Goal: Task Accomplishment & Management: Complete application form

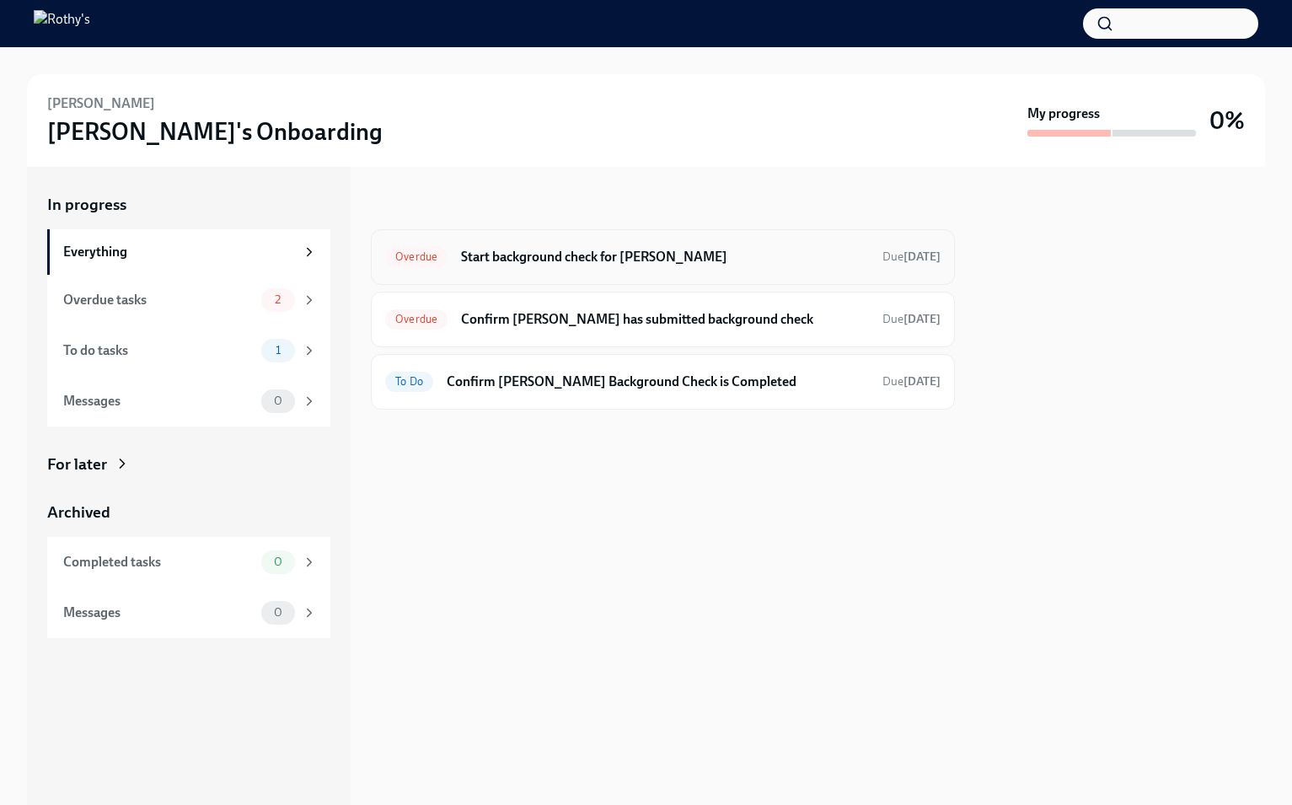
click at [673, 254] on h6 "Start background check for Chasity Tharpe" at bounding box center [665, 257] width 408 height 19
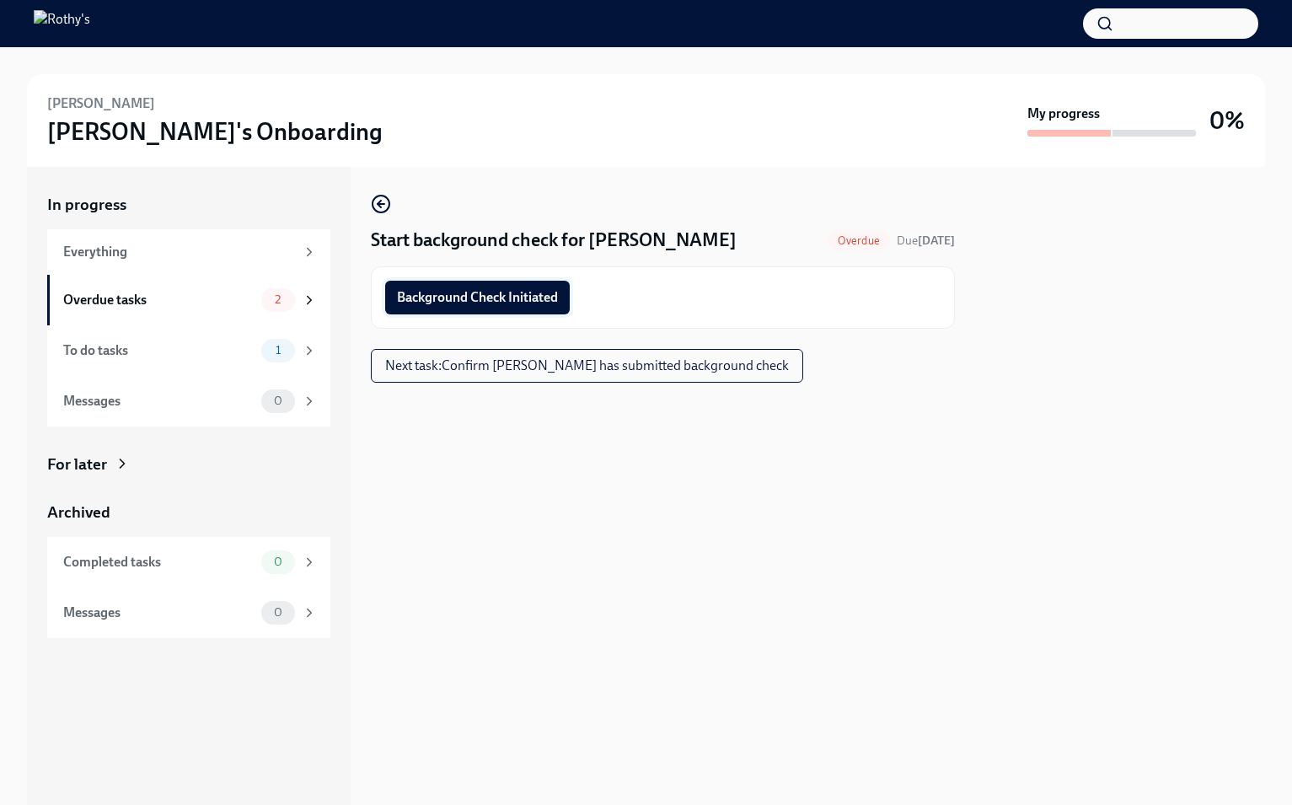
click at [497, 294] on span "Background Check Initiated" at bounding box center [477, 297] width 161 height 17
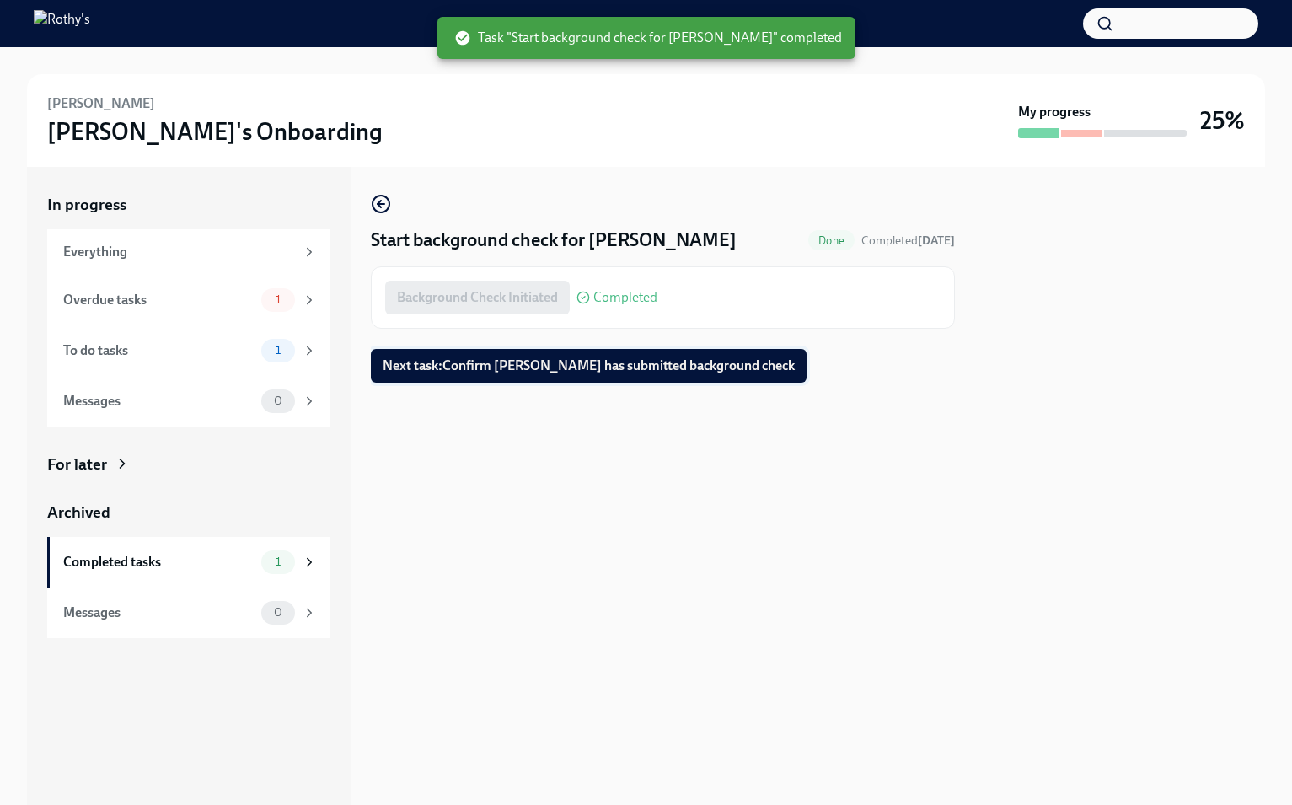
click at [596, 364] on span "Next task : Confirm Chasity has submitted background check" at bounding box center [589, 365] width 412 height 17
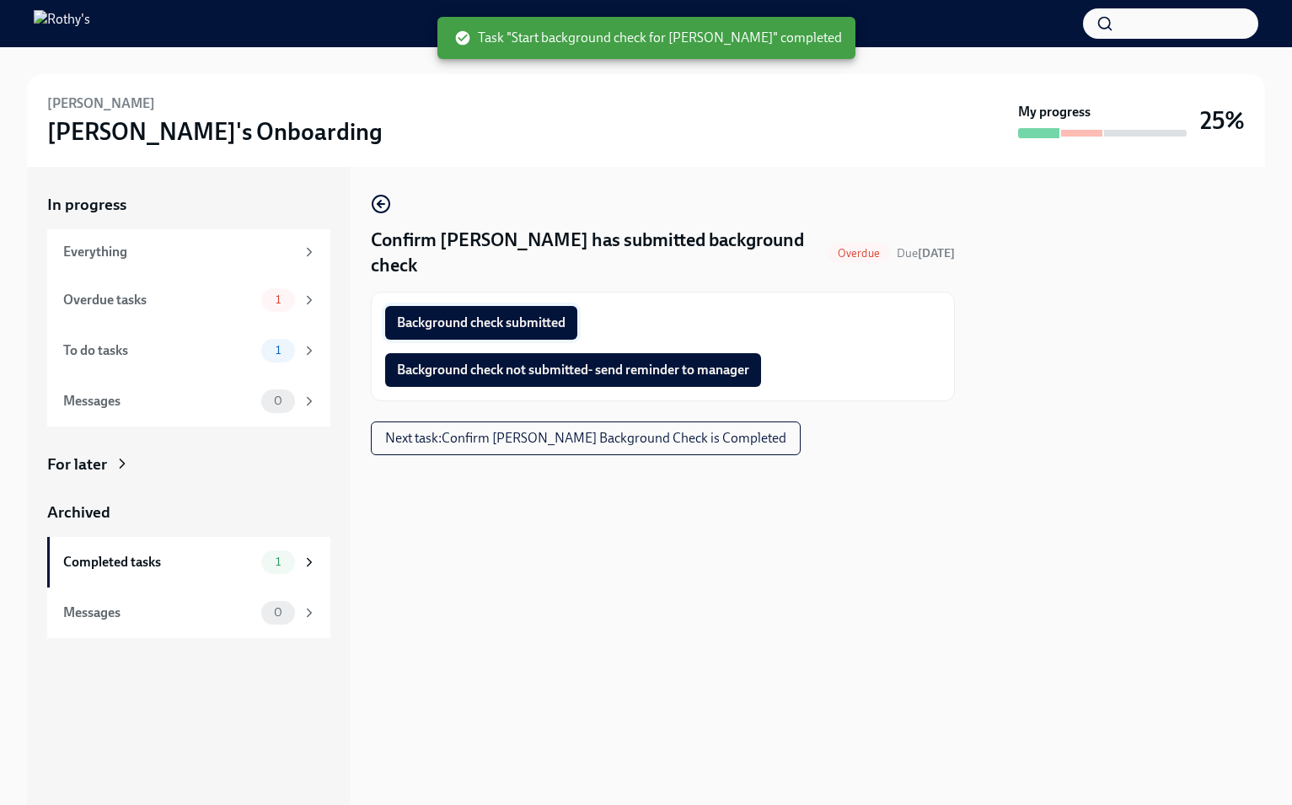
click at [539, 314] on span "Background check submitted" at bounding box center [481, 322] width 169 height 17
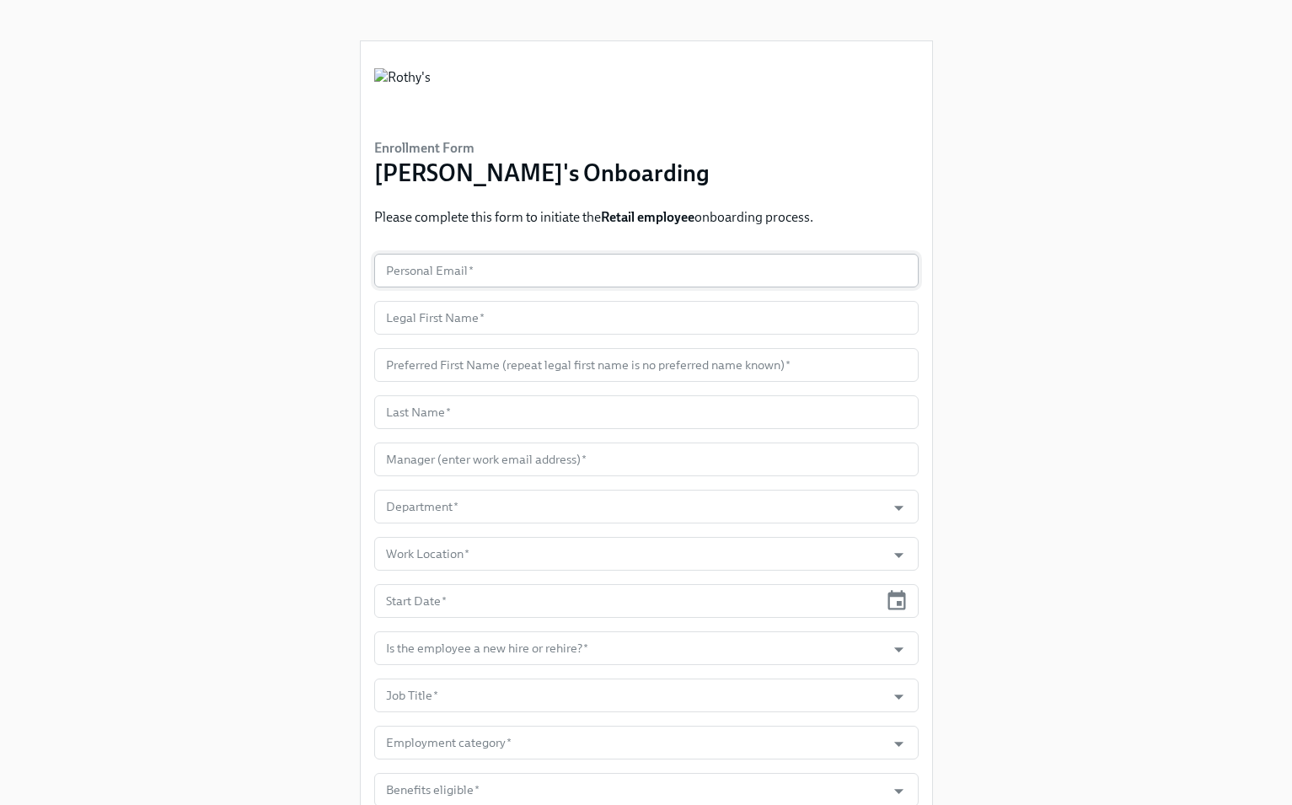
click at [646, 267] on input "text" at bounding box center [646, 271] width 544 height 34
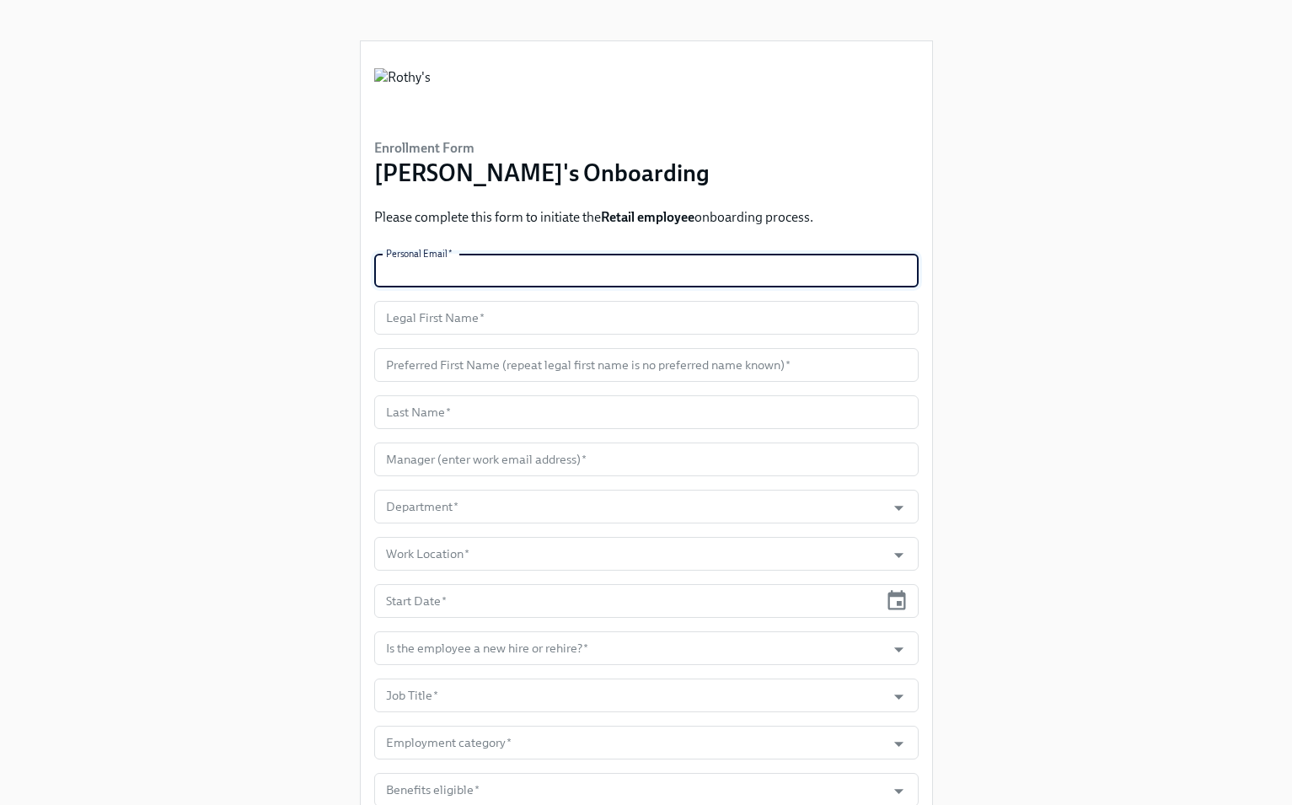
paste input "[EMAIL_ADDRESS][DOMAIN_NAME]"
type input "[EMAIL_ADDRESS][DOMAIN_NAME]"
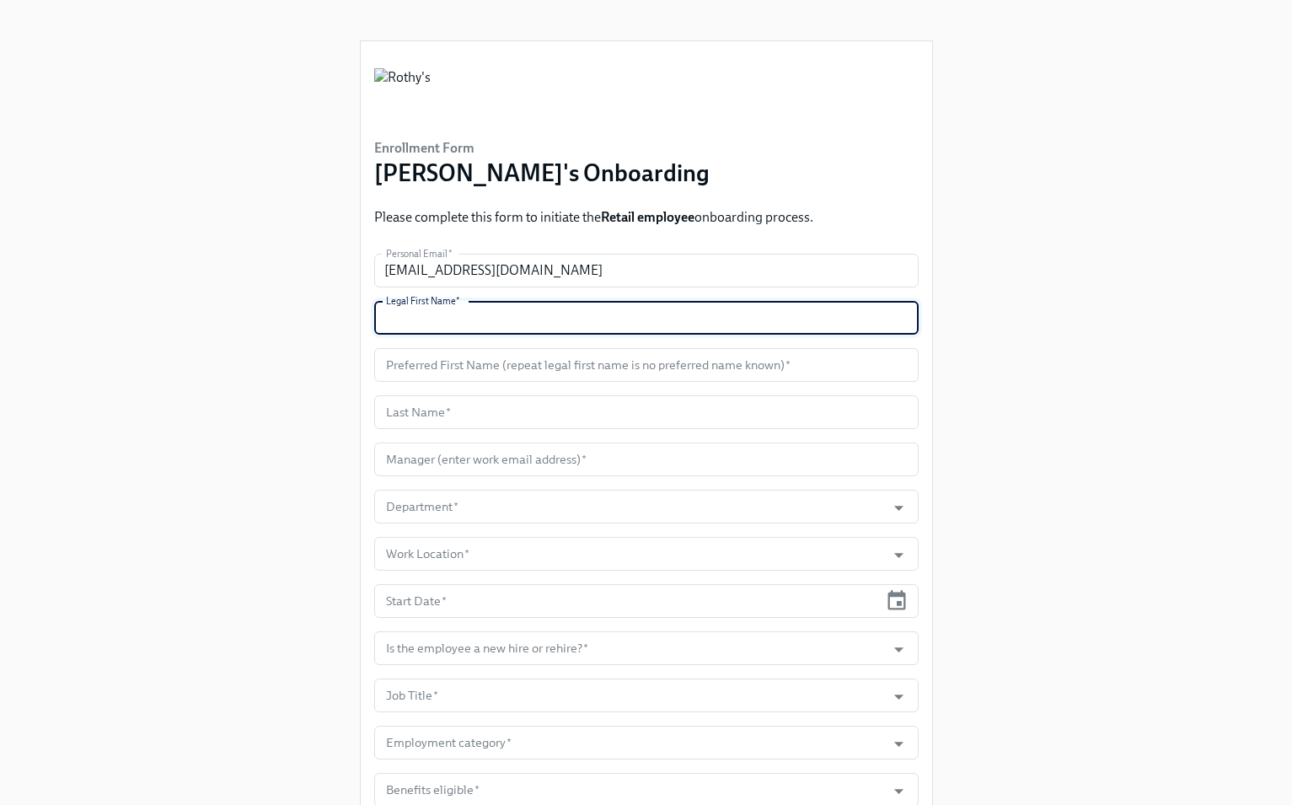
click at [795, 313] on input "text" at bounding box center [646, 318] width 544 height 34
paste input "[PERSON_NAME]"
type input "[PERSON_NAME]"
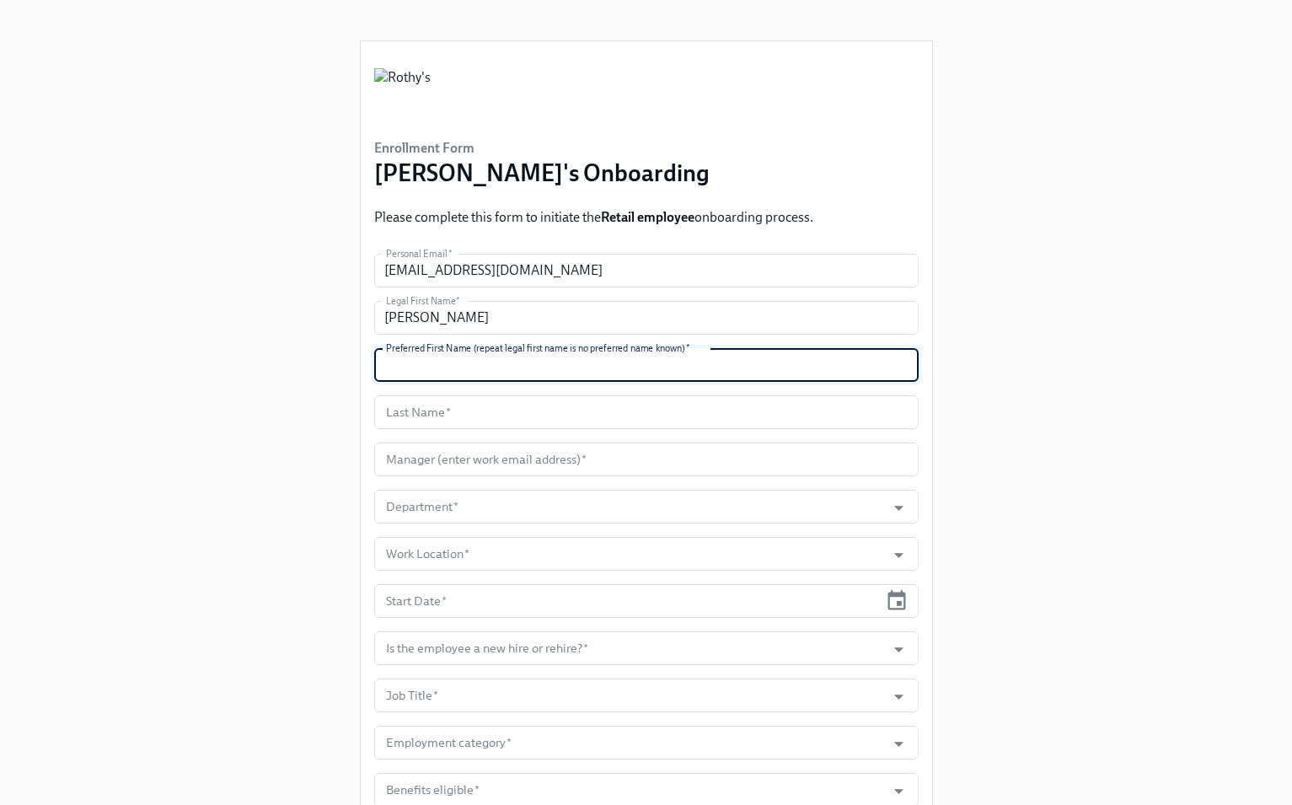
click at [790, 362] on input "text" at bounding box center [646, 365] width 544 height 34
paste input "[PERSON_NAME]"
type input "[PERSON_NAME]"
click at [742, 409] on input "text" at bounding box center [646, 412] width 544 height 34
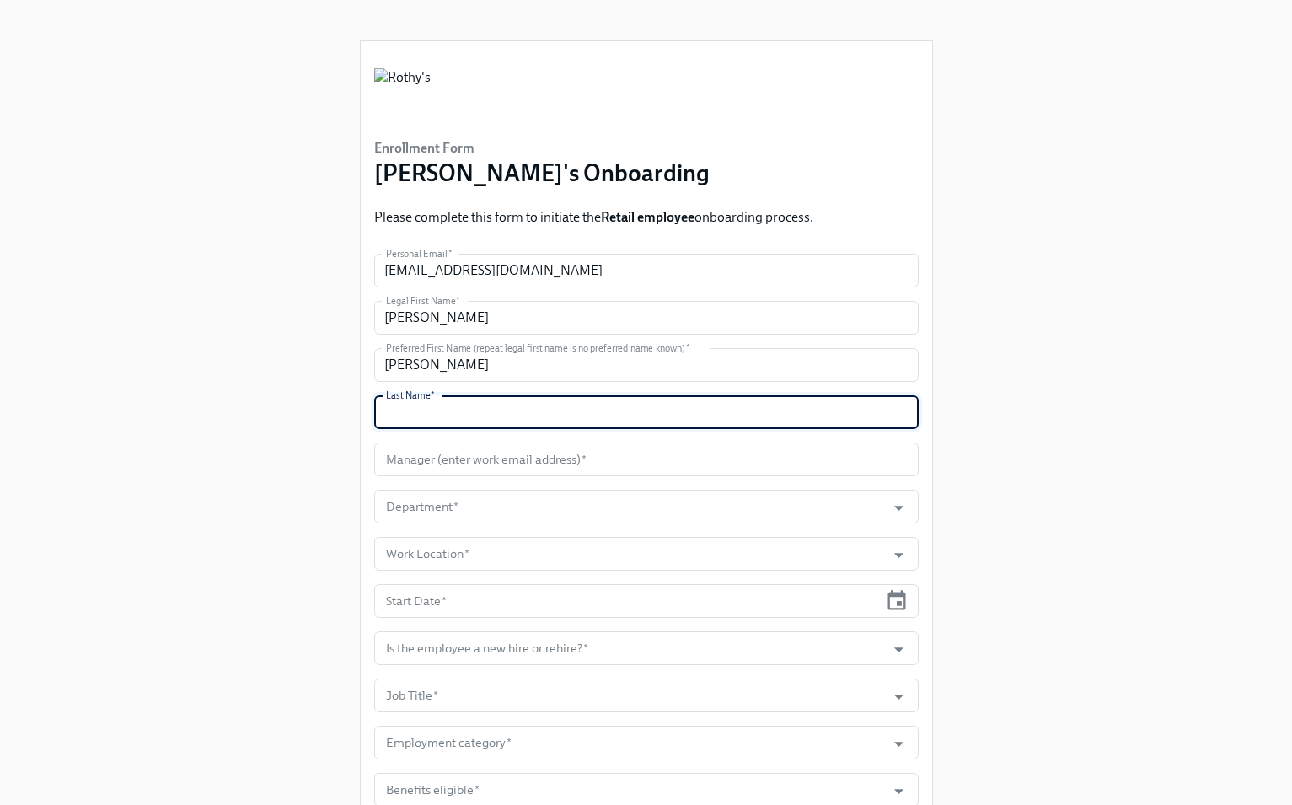
paste input "Valderrama"
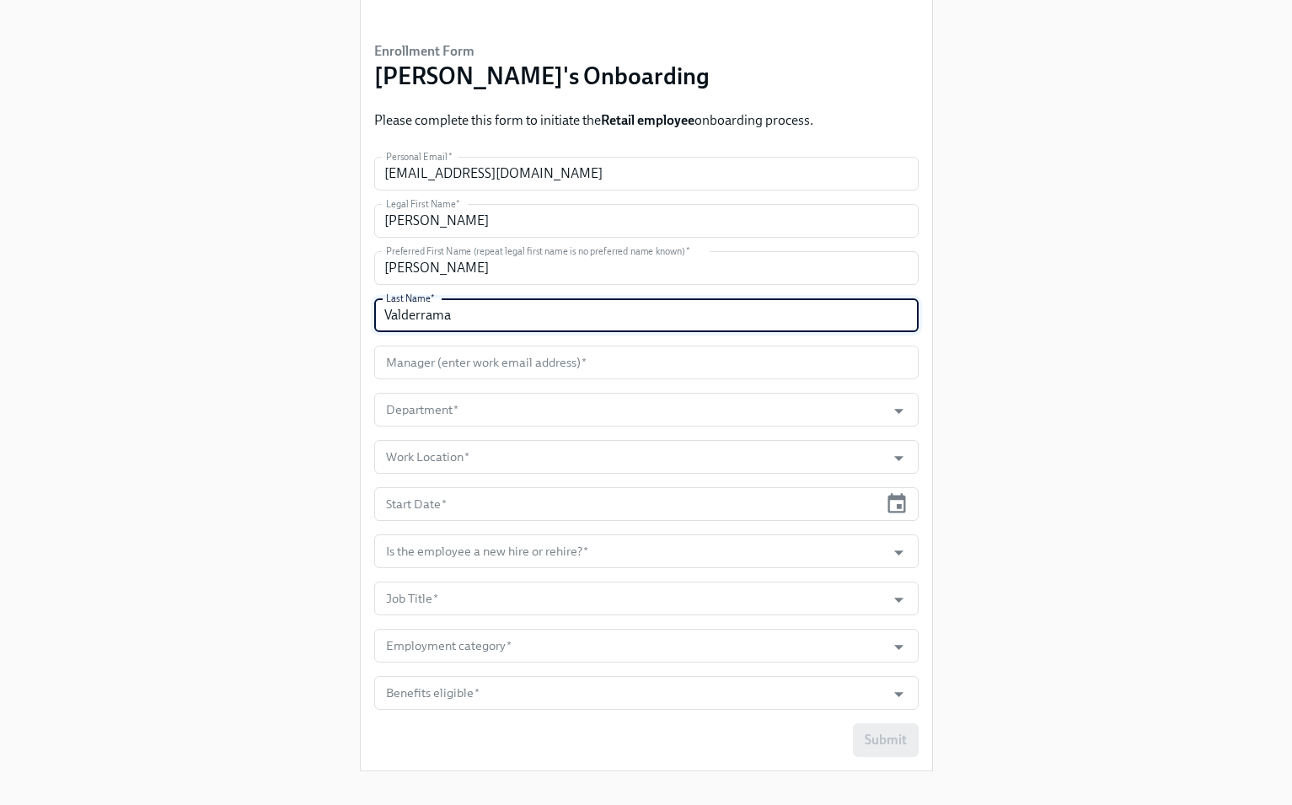
scroll to position [98, 0]
type input "Valderrama"
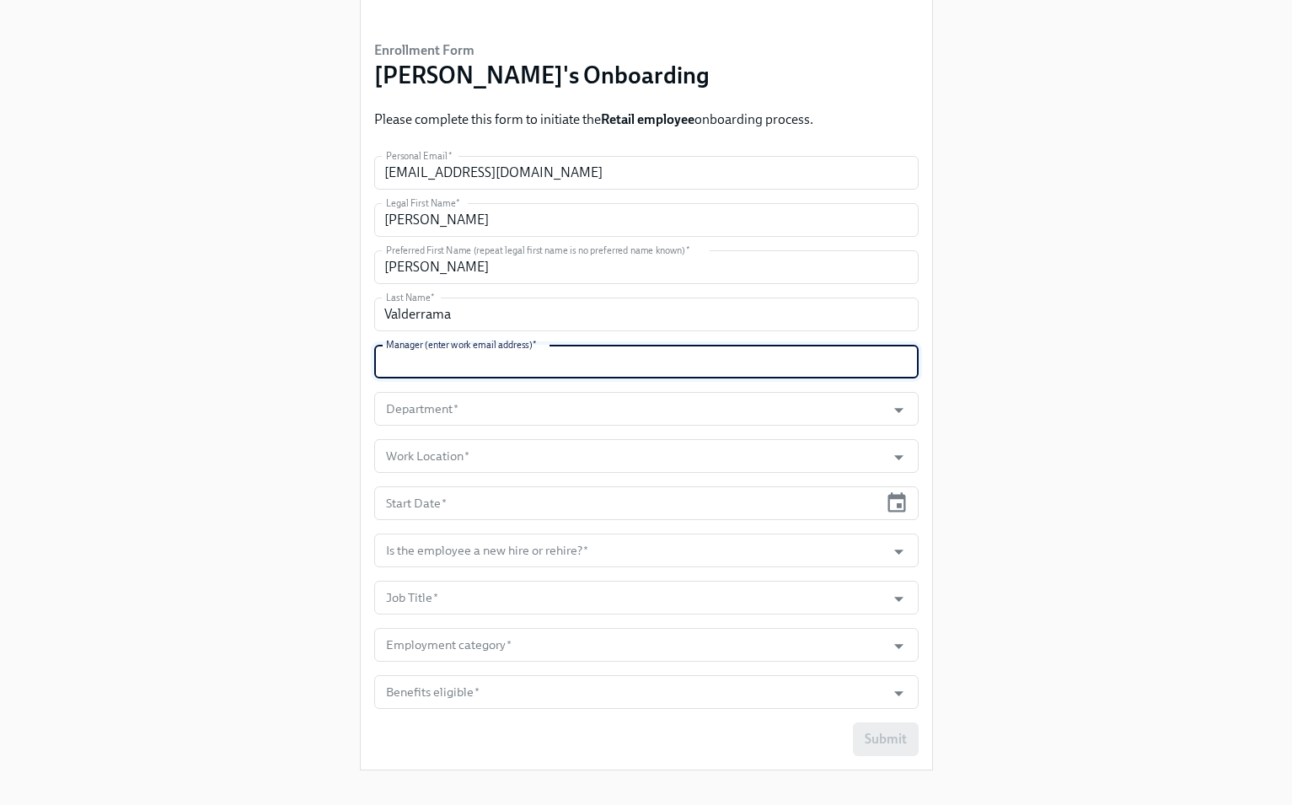
click at [539, 362] on input "text" at bounding box center [646, 362] width 544 height 34
paste input "[EMAIL_ADDRESS][DOMAIN_NAME]"
type input "[EMAIL_ADDRESS][DOMAIN_NAME]"
click at [539, 405] on input "Department   *" at bounding box center [631, 409] width 496 height 34
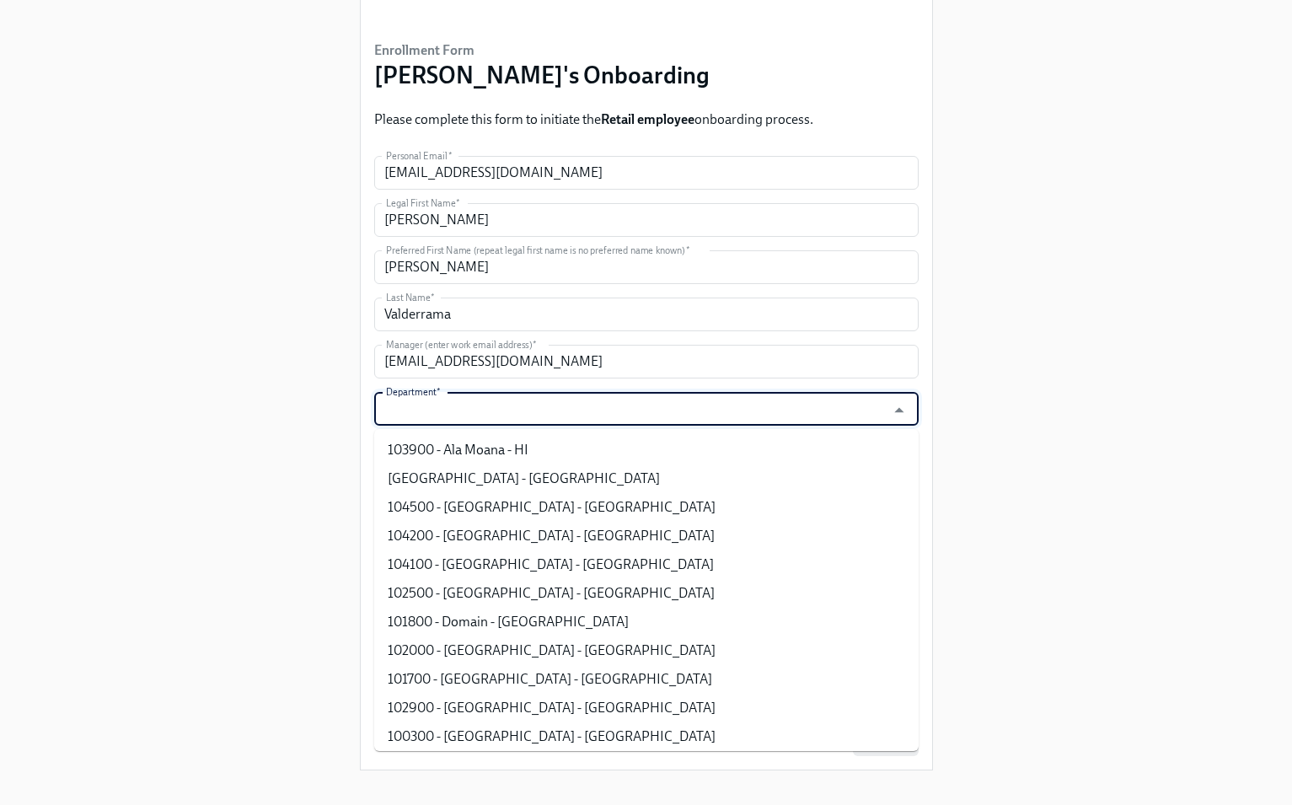
scroll to position [97, 0]
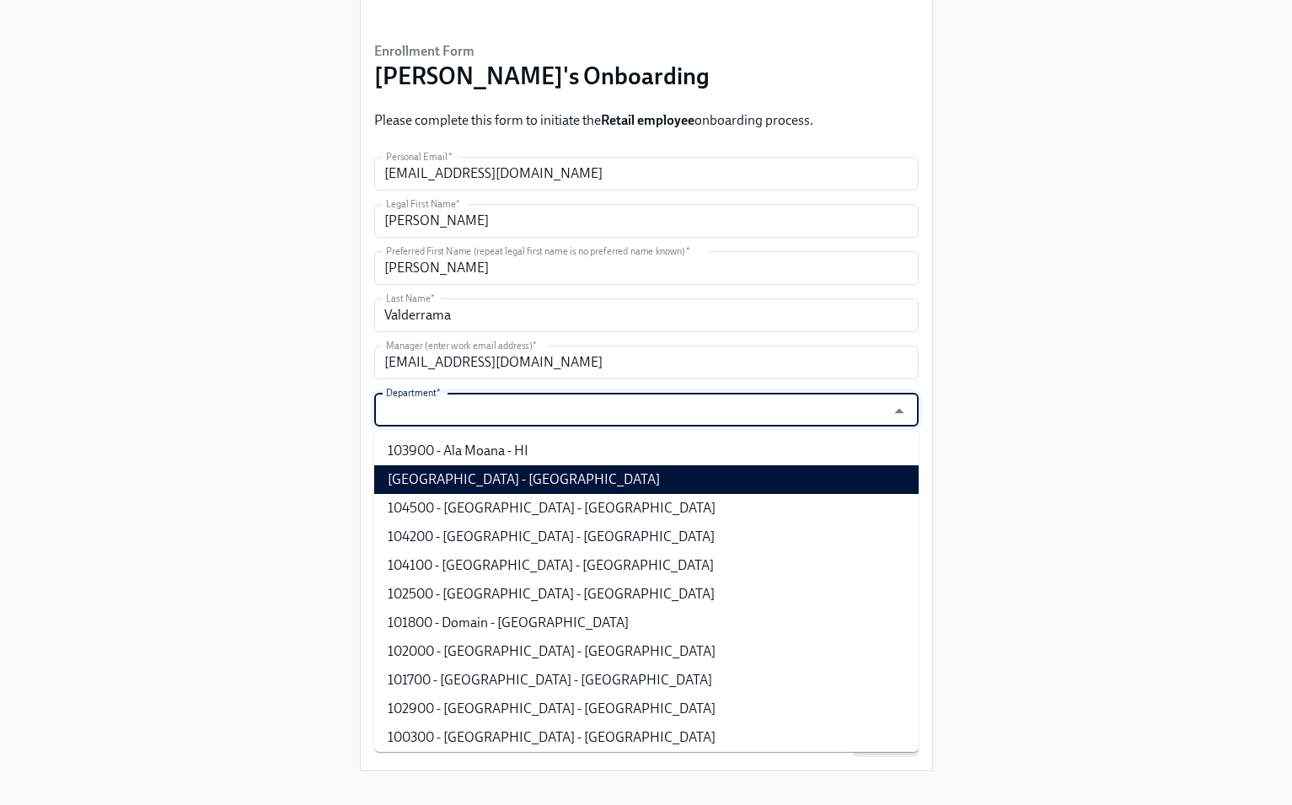
click at [580, 477] on li "[GEOGRAPHIC_DATA] - [GEOGRAPHIC_DATA]" at bounding box center [646, 479] width 544 height 29
type input "[GEOGRAPHIC_DATA] - [GEOGRAPHIC_DATA]"
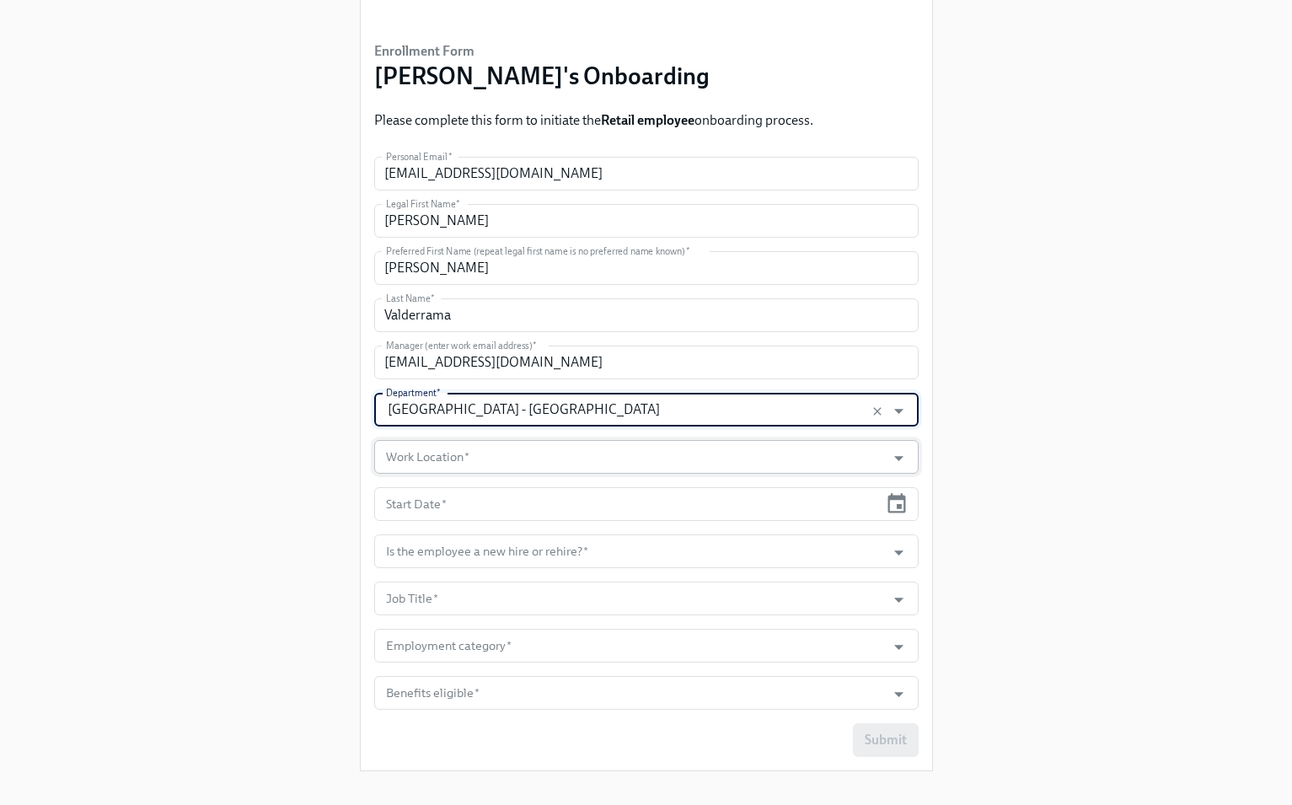
click at [558, 458] on input "Work Location   *" at bounding box center [631, 457] width 496 height 34
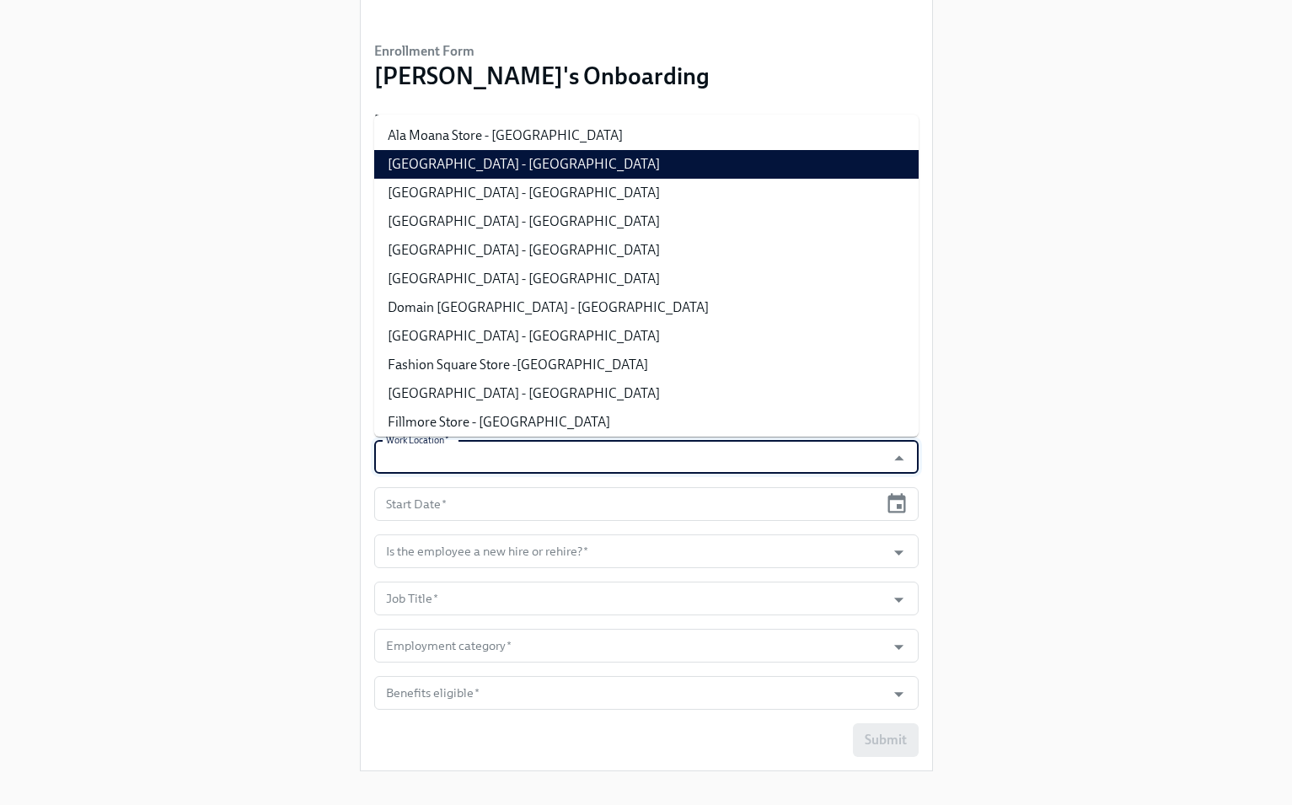
click at [620, 165] on li "[GEOGRAPHIC_DATA] - [GEOGRAPHIC_DATA]" at bounding box center [646, 164] width 544 height 29
type input "[GEOGRAPHIC_DATA] - [GEOGRAPHIC_DATA]"
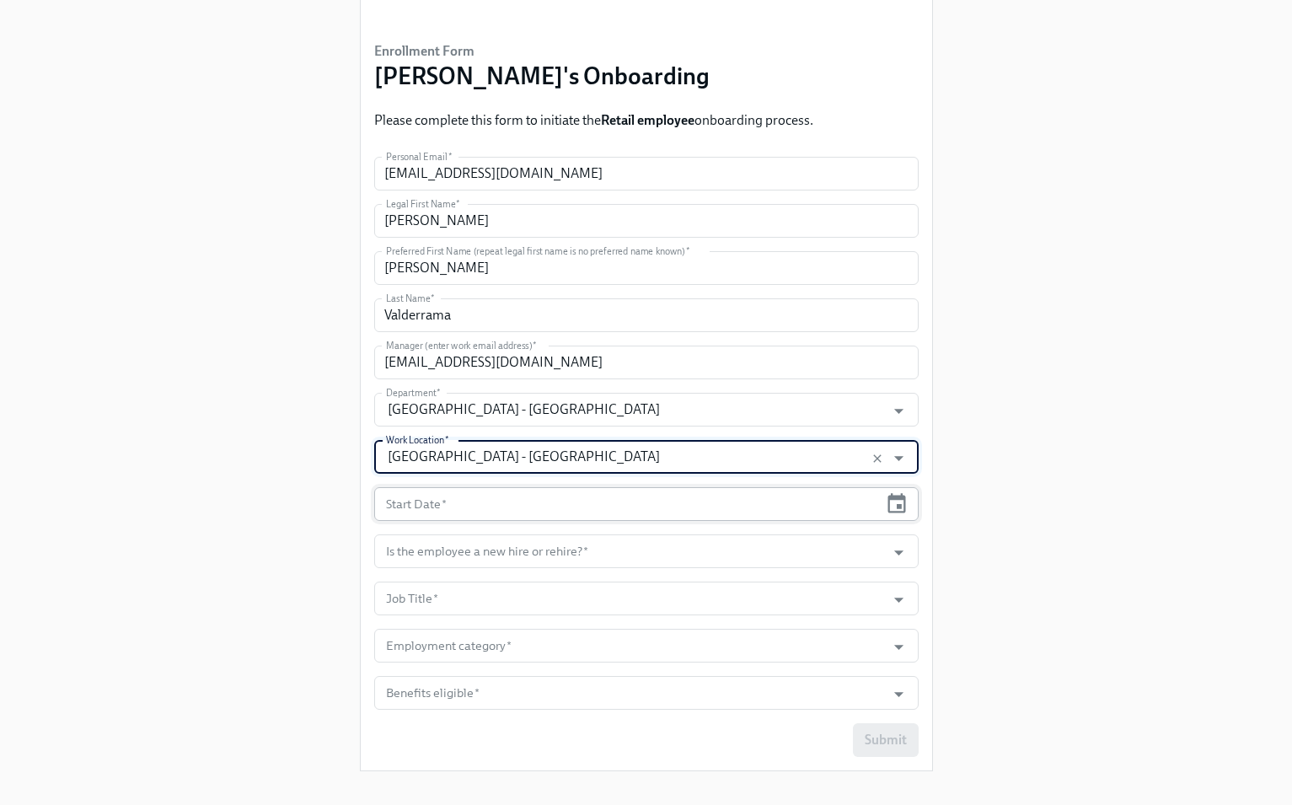
click at [882, 501] on div "Start Date *" at bounding box center [646, 504] width 544 height 34
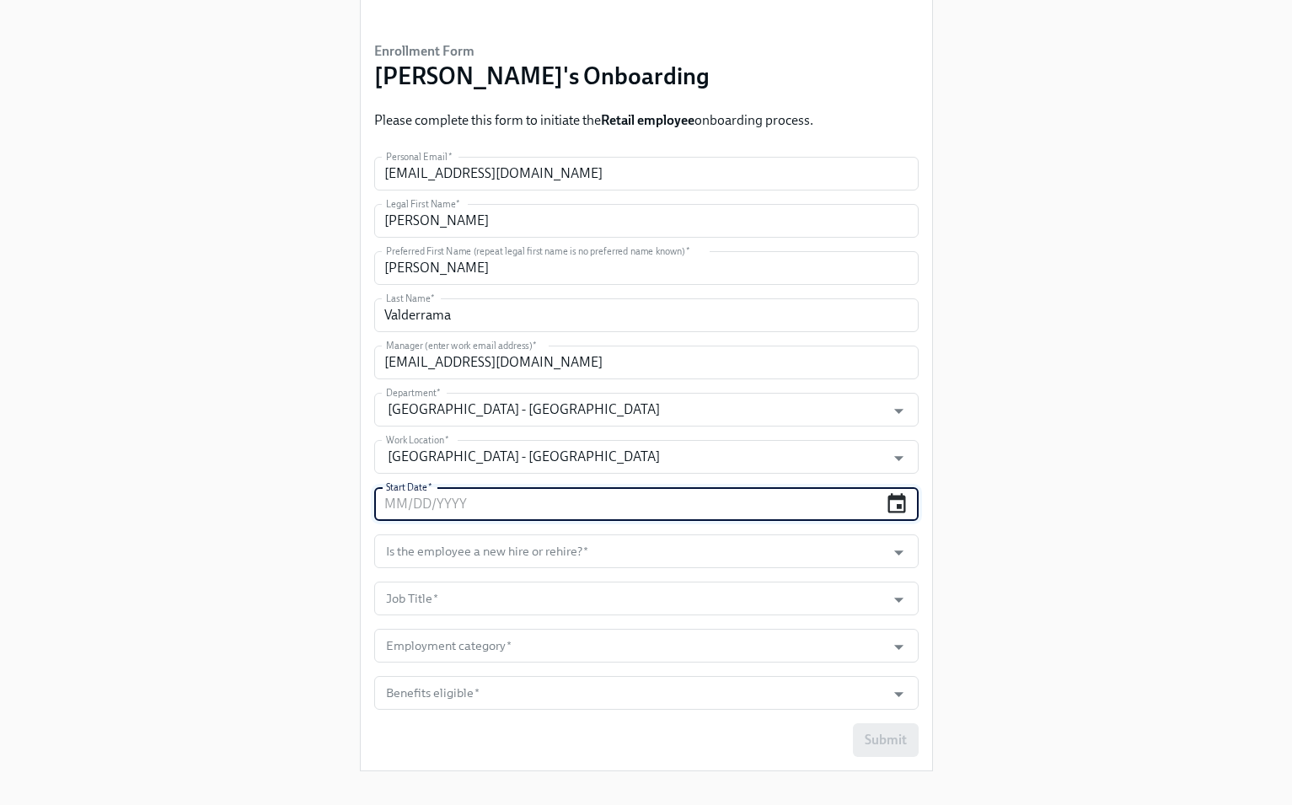
click at [893, 501] on icon "button" at bounding box center [896, 503] width 23 height 23
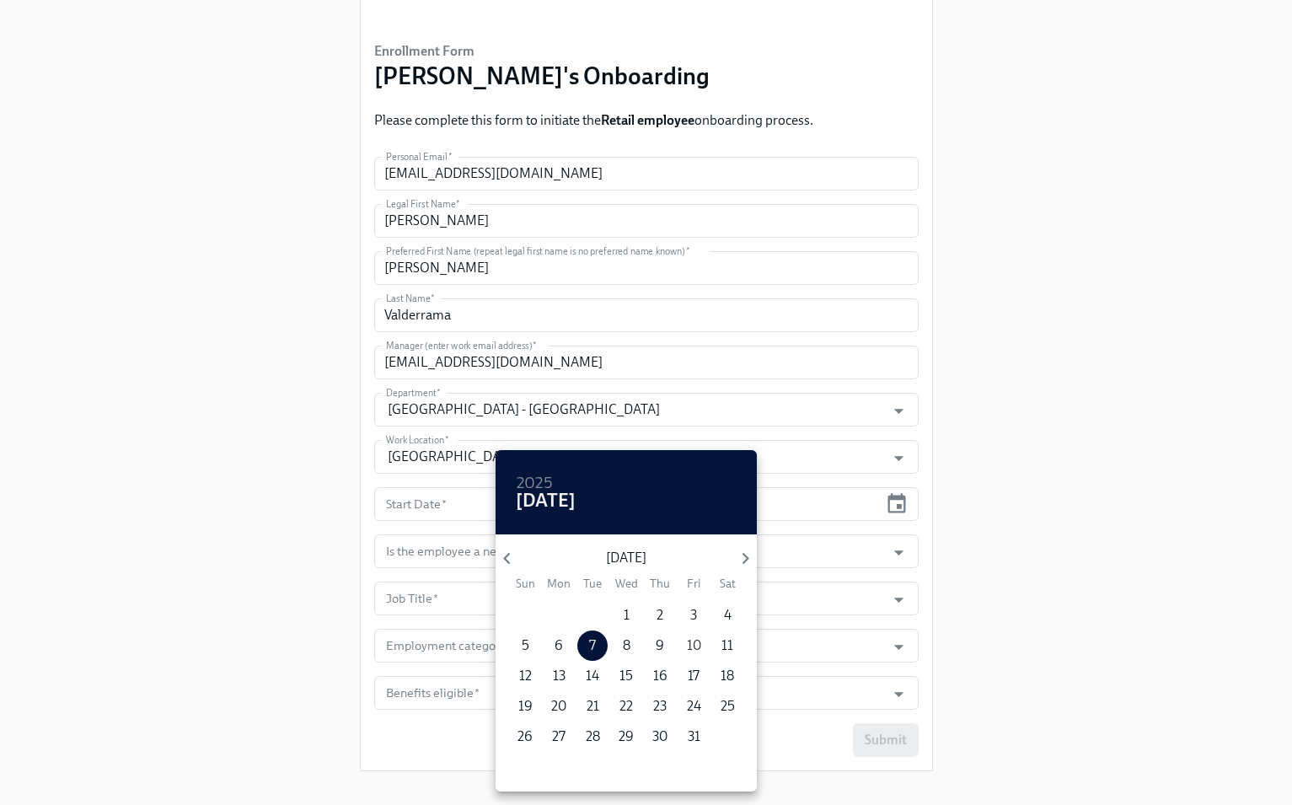
drag, startPoint x: 557, startPoint y: 674, endPoint x: 689, endPoint y: 640, distance: 135.9
click at [559, 674] on p "13" at bounding box center [559, 676] width 13 height 19
type input "[DATE]"
click at [898, 570] on div at bounding box center [646, 402] width 1292 height 805
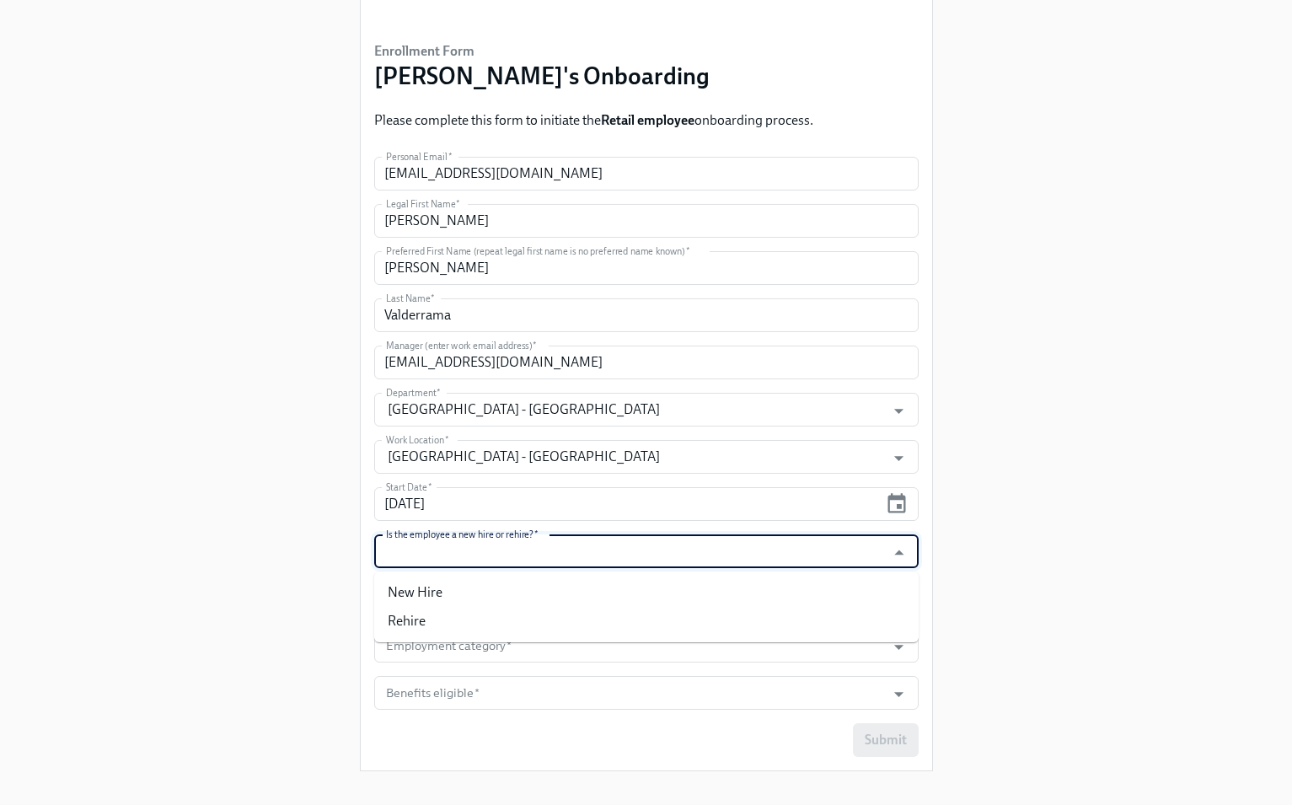
drag, startPoint x: 839, startPoint y: 543, endPoint x: 827, endPoint y: 581, distance: 40.5
click at [838, 546] on input "Is the employee a new hire or rehire?   *" at bounding box center [631, 551] width 496 height 34
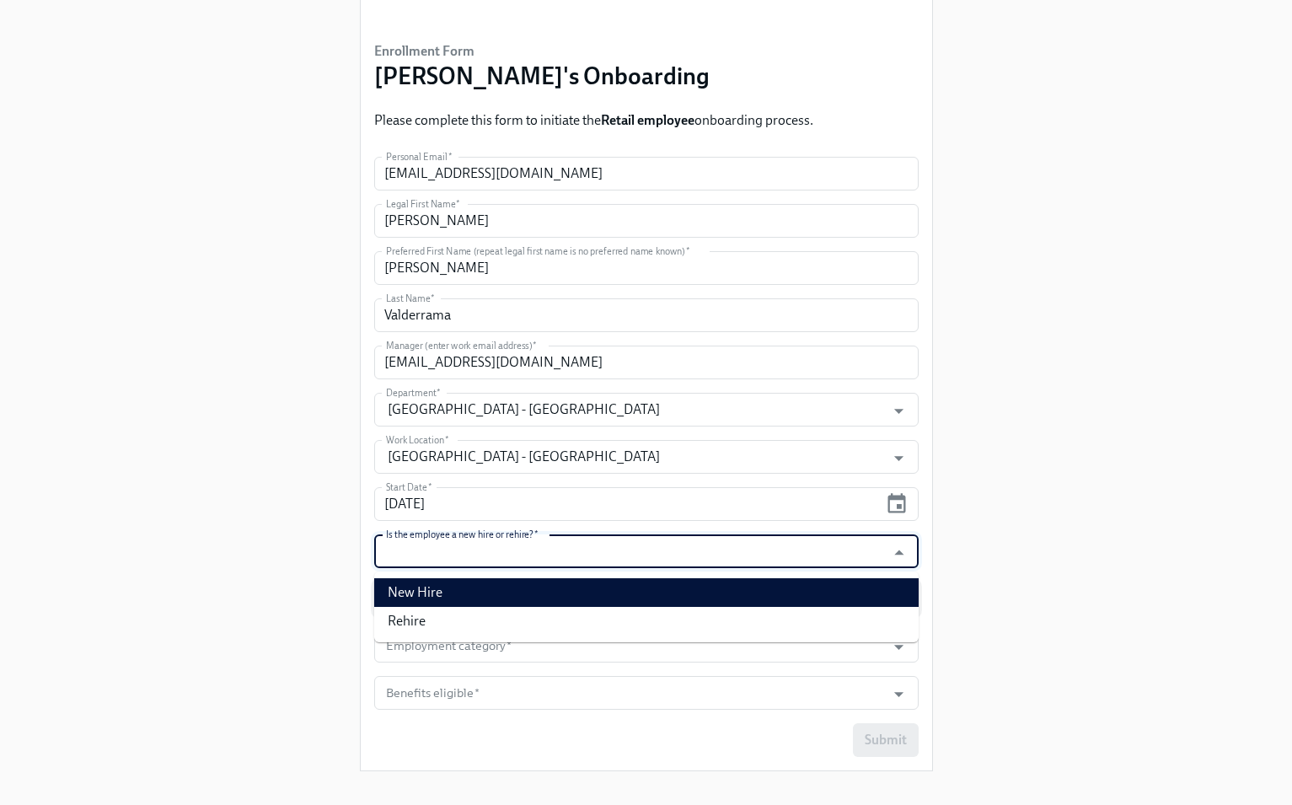
click at [826, 581] on li "New Hire" at bounding box center [646, 592] width 544 height 29
type input "New Hire"
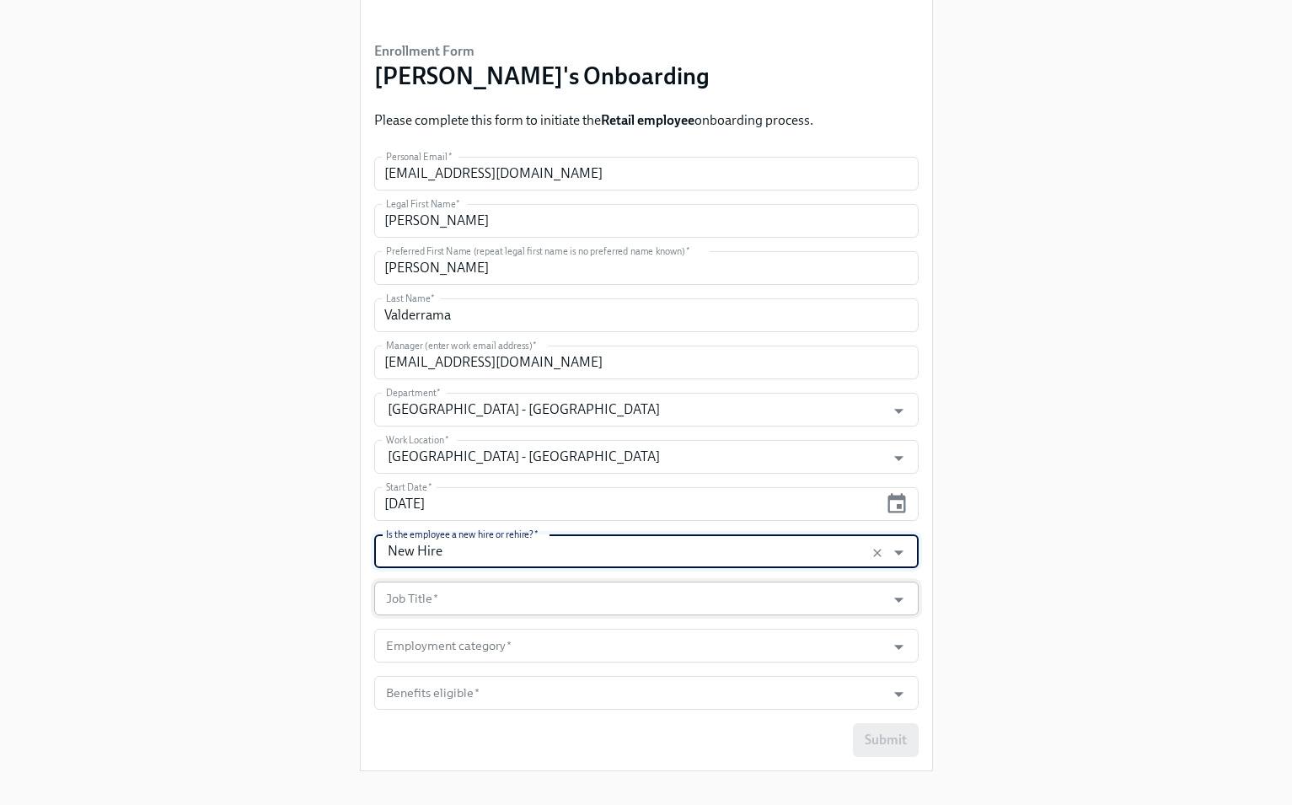
click at [817, 600] on input "Job Title   *" at bounding box center [631, 598] width 496 height 34
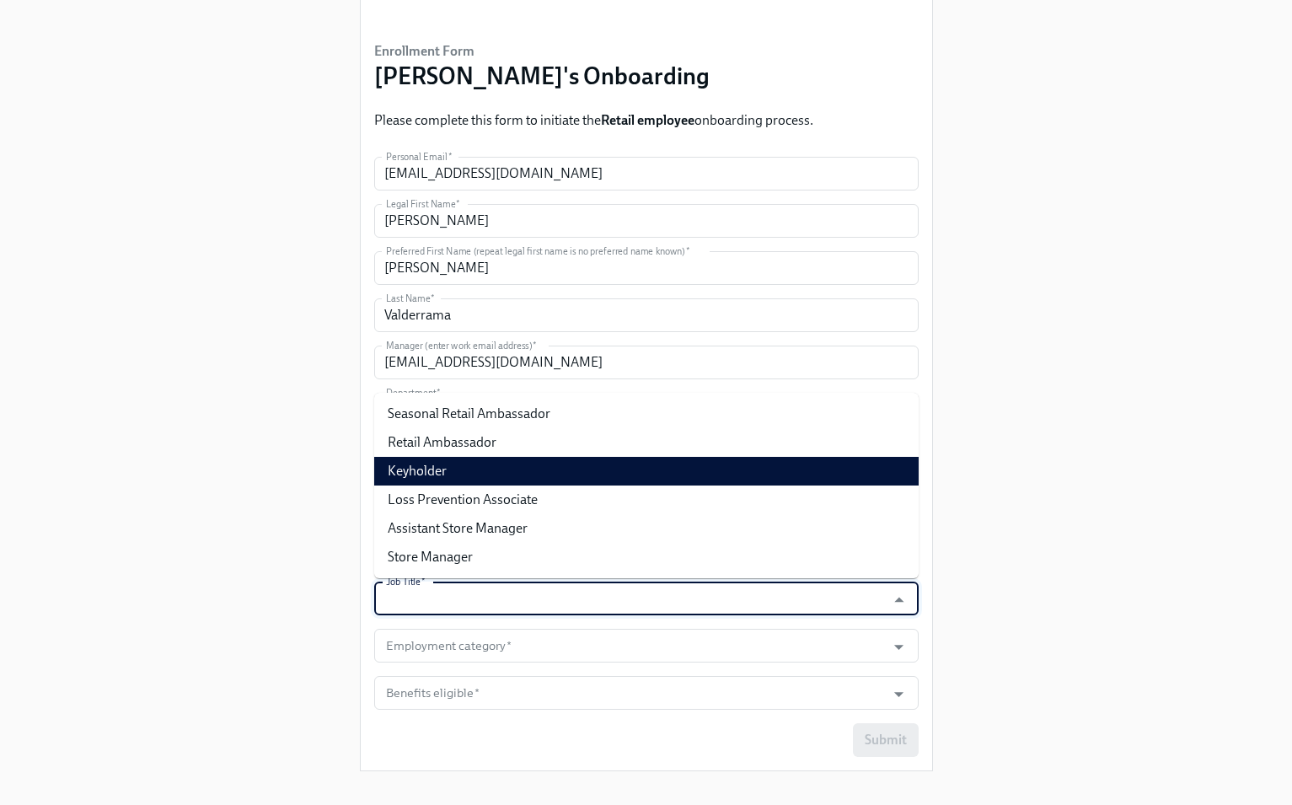
click at [762, 472] on li "Keyholder" at bounding box center [646, 471] width 544 height 29
type input "Keyholder"
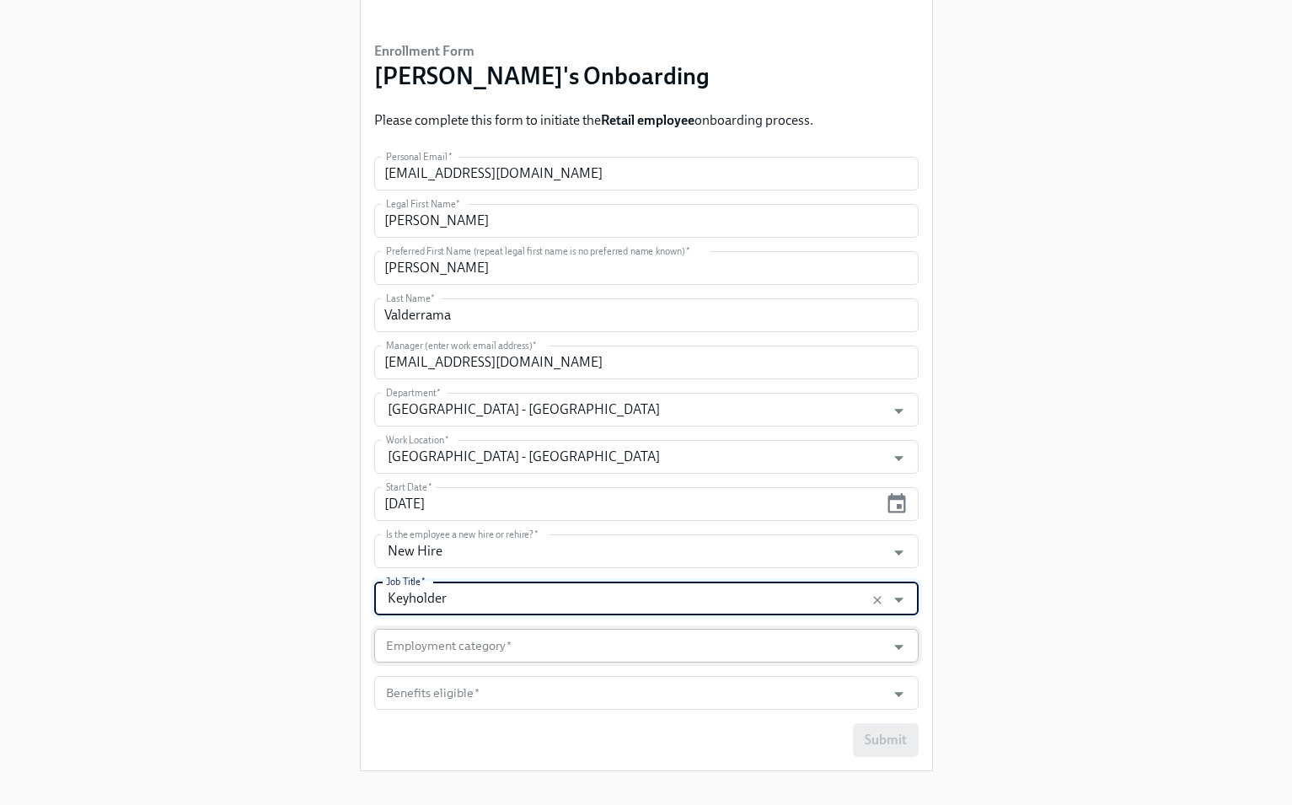
click at [761, 635] on input "Employment category   *" at bounding box center [631, 646] width 496 height 34
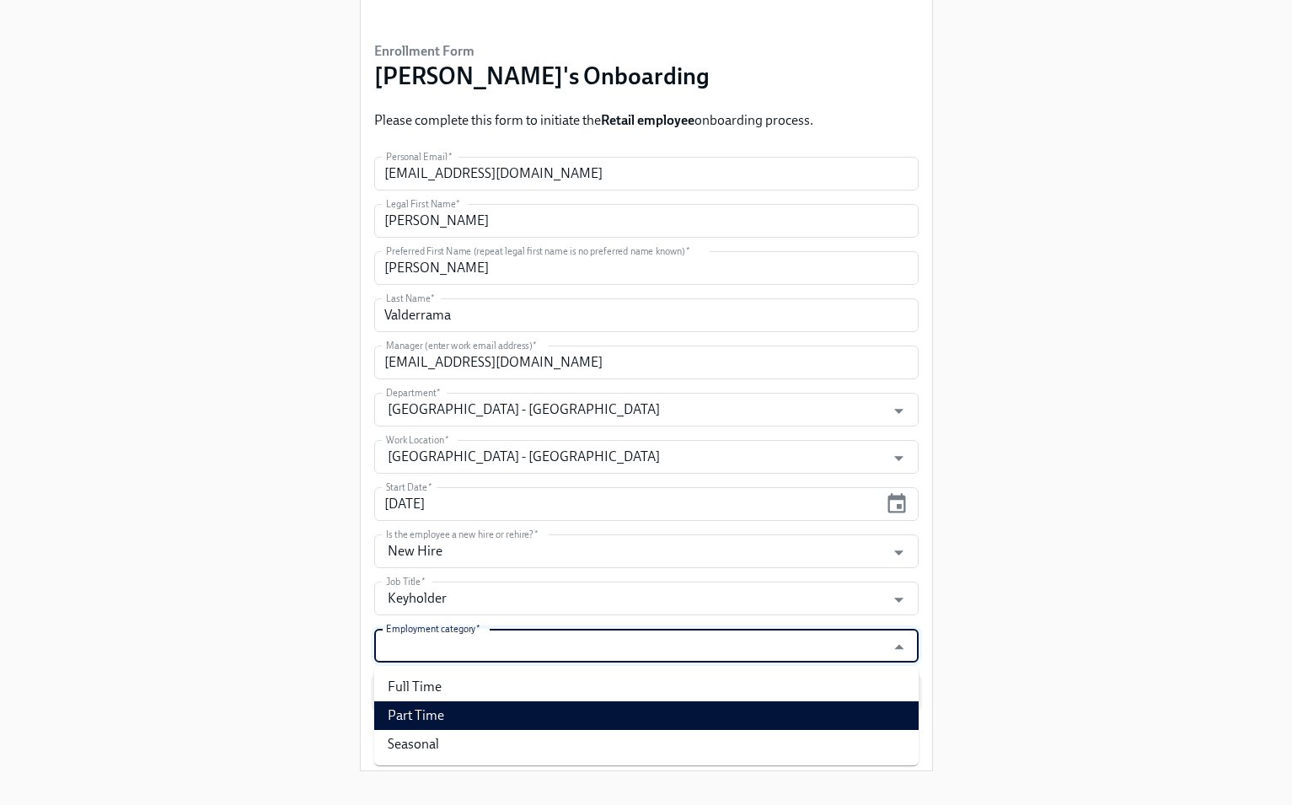
click at [674, 709] on li "Part Time" at bounding box center [646, 715] width 544 height 29
type input "Part Time"
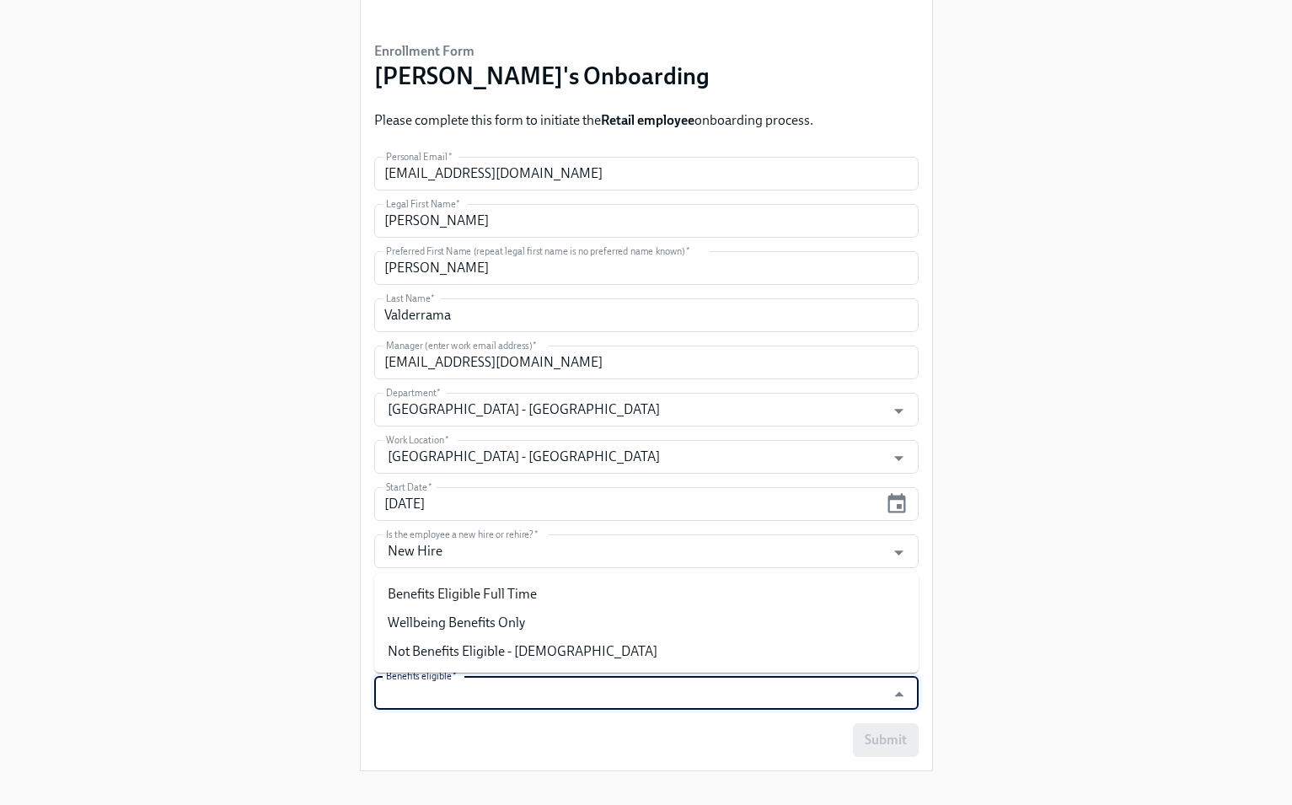
drag, startPoint x: 681, startPoint y: 701, endPoint x: 666, endPoint y: 729, distance: 31.7
click at [680, 703] on input "Benefits eligible   *" at bounding box center [631, 693] width 496 height 34
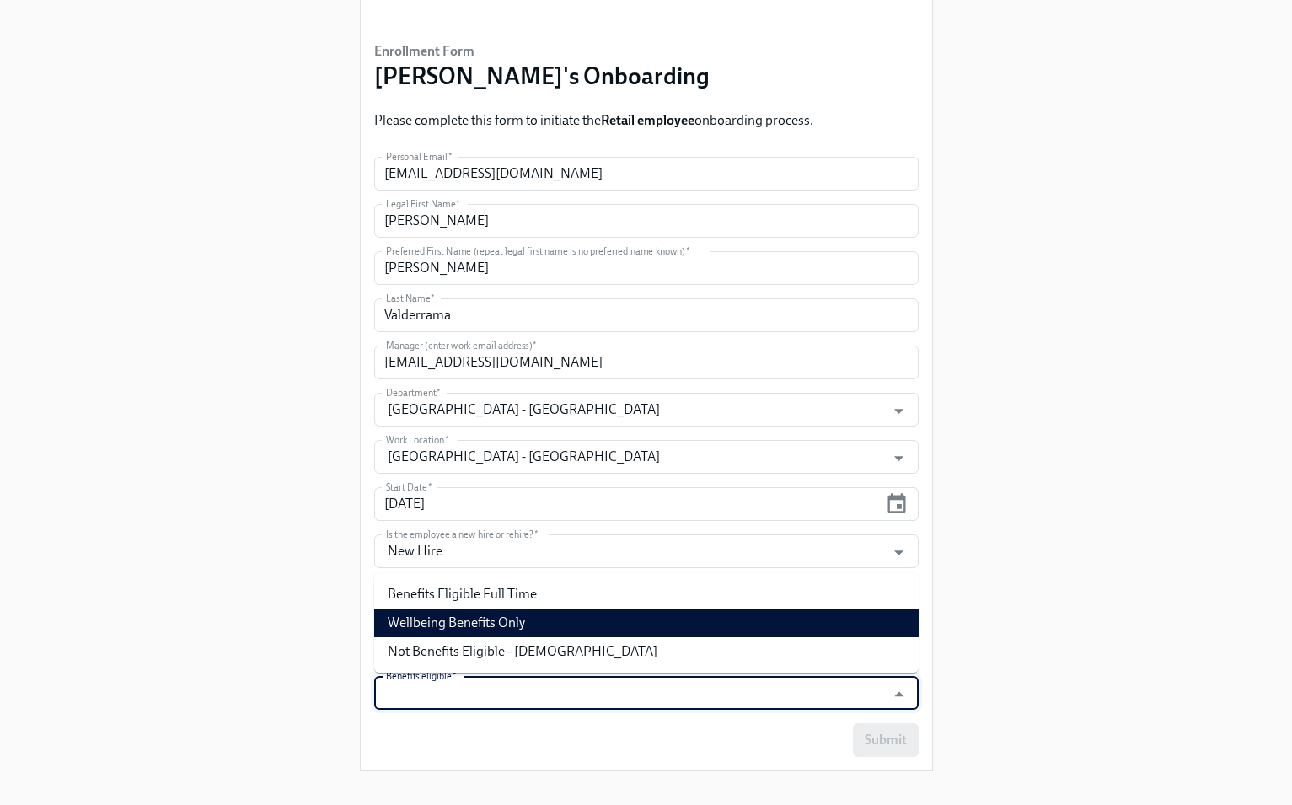
click at [647, 625] on li "Wellbeing Benefits Only" at bounding box center [646, 622] width 544 height 29
type input "Wellbeing Benefits Only"
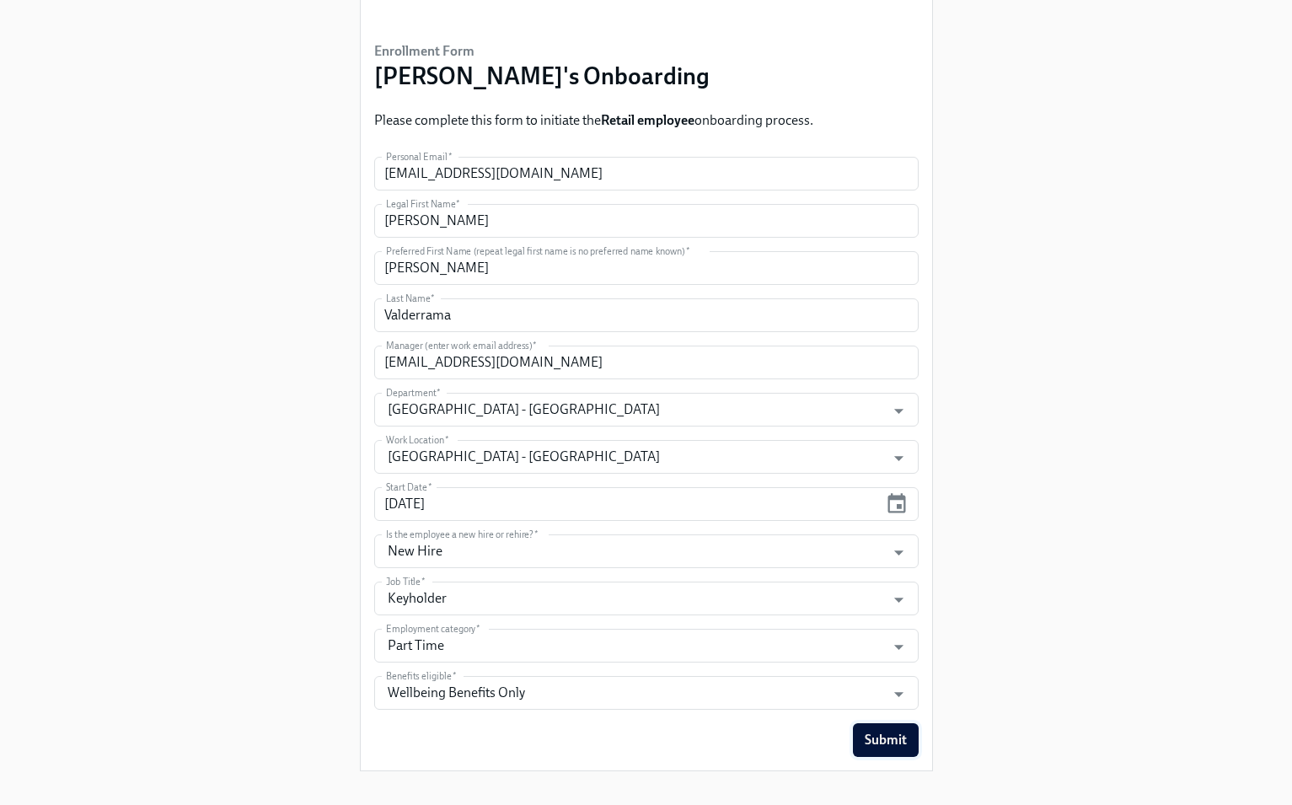
click at [896, 740] on span "Submit" at bounding box center [886, 739] width 42 height 17
